Goal: Task Accomplishment & Management: Manage account settings

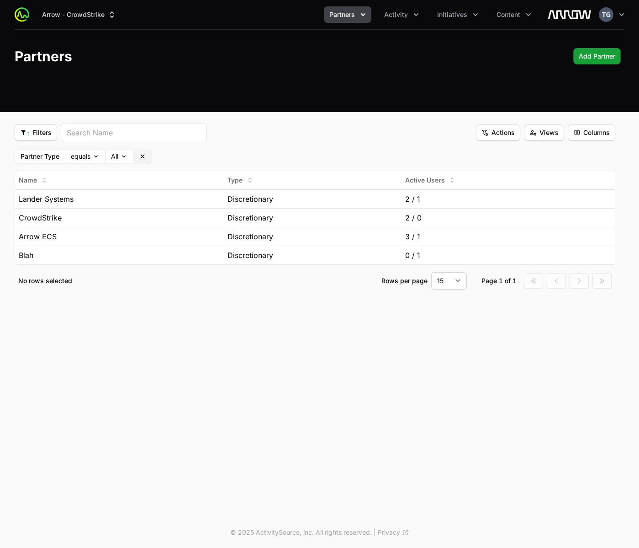
click at [142, 157] on icon at bounding box center [142, 156] width 7 height 7
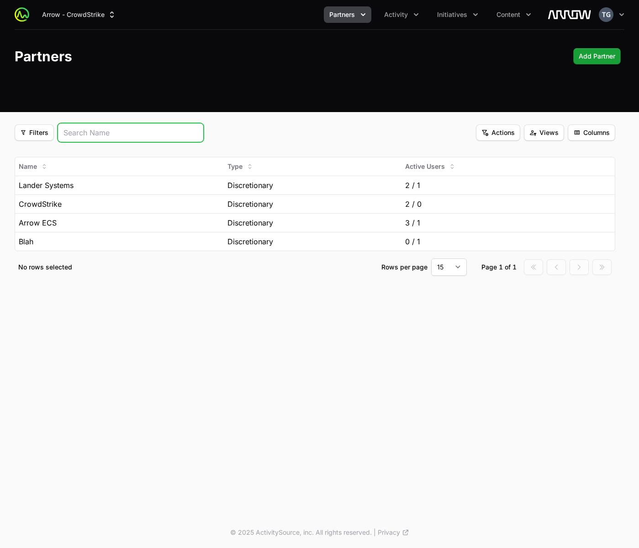
click at [189, 135] on input "search" at bounding box center [131, 132] width 134 height 11
click at [251, 129] on div "Filters Filters Actions Actions Views Views Columns Columns" at bounding box center [315, 132] width 601 height 19
click at [590, 134] on span "Columns" at bounding box center [592, 132] width 37 height 11
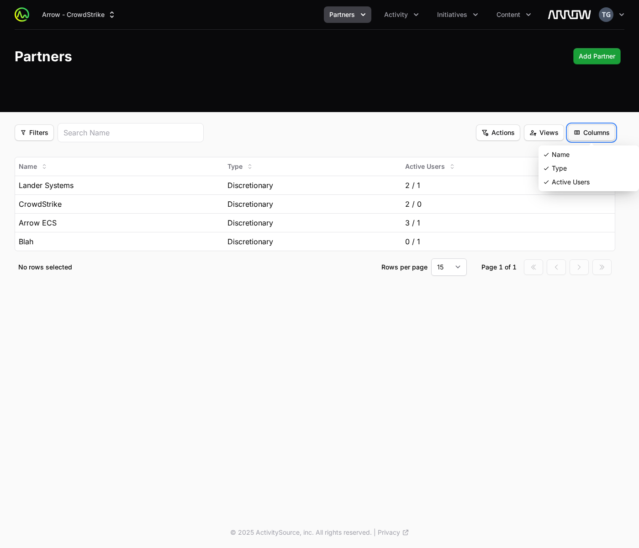
click at [590, 134] on html "Arrow - CrowdStrike Partners Activity Initiatives Content Open user menu Open m…" at bounding box center [319, 274] width 639 height 548
click at [543, 134] on span "Views" at bounding box center [544, 132] width 29 height 11
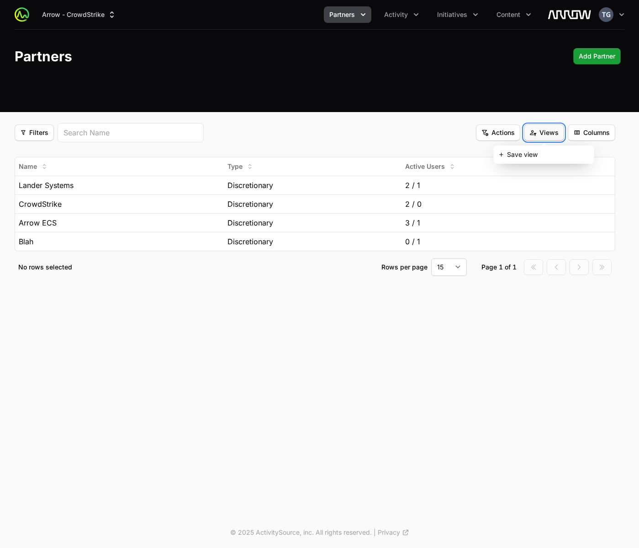
click at [543, 134] on html "Arrow - CrowdStrike Partners Activity Initiatives Content Open user menu Open m…" at bounding box center [319, 274] width 639 height 548
click at [504, 132] on span "Actions" at bounding box center [498, 132] width 33 height 11
click at [504, 113] on html "Arrow - CrowdStrike Partners Activity Initiatives Content Open user menu Open m…" at bounding box center [319, 274] width 639 height 548
click at [595, 133] on span "Columns" at bounding box center [592, 132] width 37 height 11
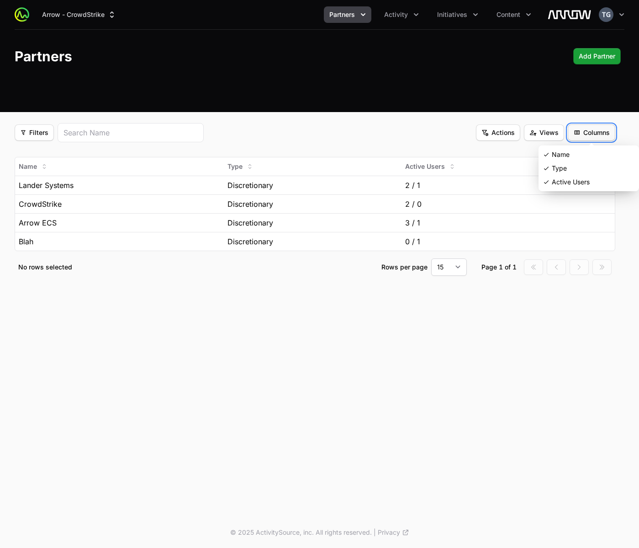
click at [595, 133] on html "Arrow - CrowdStrike Partners Activity Initiatives Content Open user menu Open m…" at bounding box center [319, 274] width 639 height 548
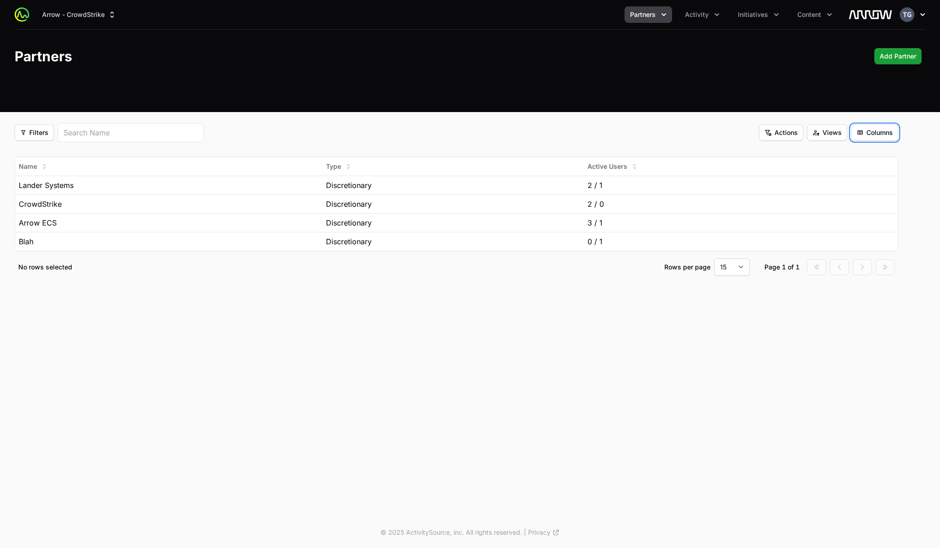
click at [639, 18] on button "Open user menu" at bounding box center [913, 14] width 26 height 15
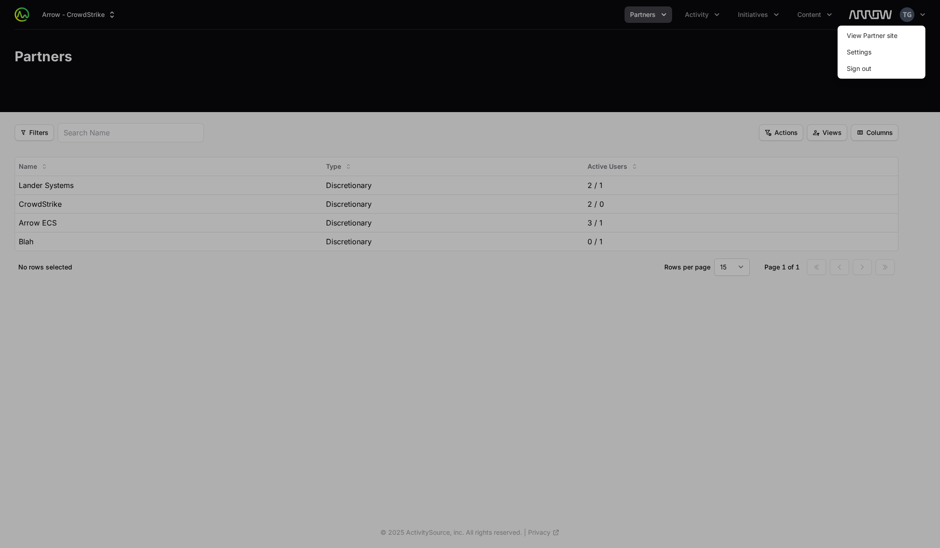
click at [639, 67] on span "Sign out" at bounding box center [881, 68] width 88 height 16
click at [639, 67] on button "Sign out" at bounding box center [858, 68] width 39 height 16
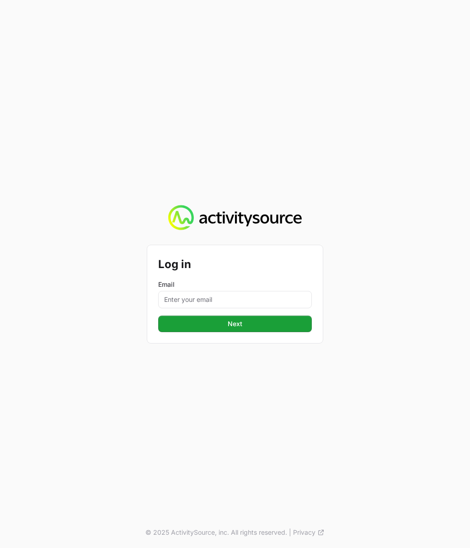
click at [268, 283] on label "Email" at bounding box center [235, 284] width 154 height 9
click at [268, 291] on input "Email" at bounding box center [235, 299] width 154 height 17
type input "[PERSON_NAME][EMAIL_ADDRESS][DOMAIN_NAME]"
